Goal: Find specific page/section: Find specific page/section

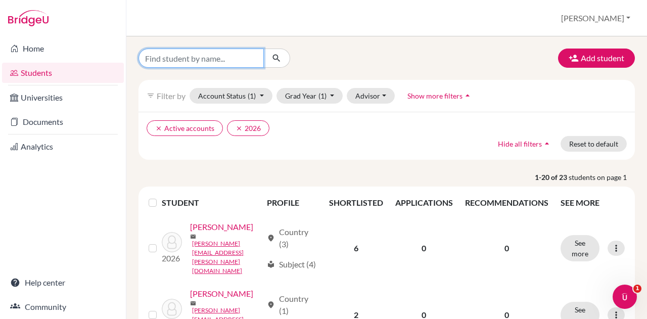
click at [215, 58] on input "Find student by name..." at bounding box center [201, 58] width 125 height 19
type input "athena"
click button "submit" at bounding box center [276, 58] width 27 height 19
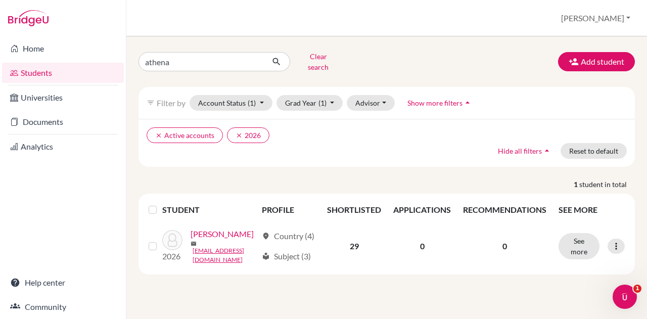
click at [196, 240] on link "[PERSON_NAME]" at bounding box center [222, 234] width 63 height 12
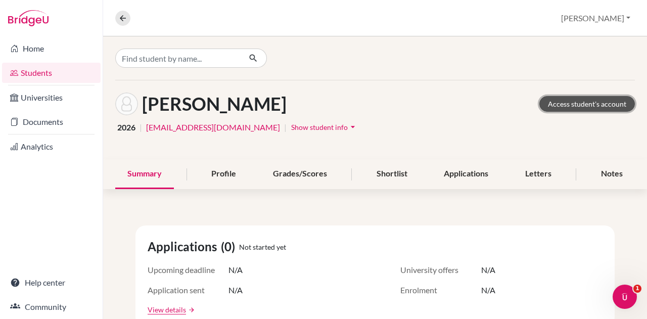
click at [556, 106] on link "Access student's account" at bounding box center [588, 104] width 96 height 16
